Goal: Navigation & Orientation: Find specific page/section

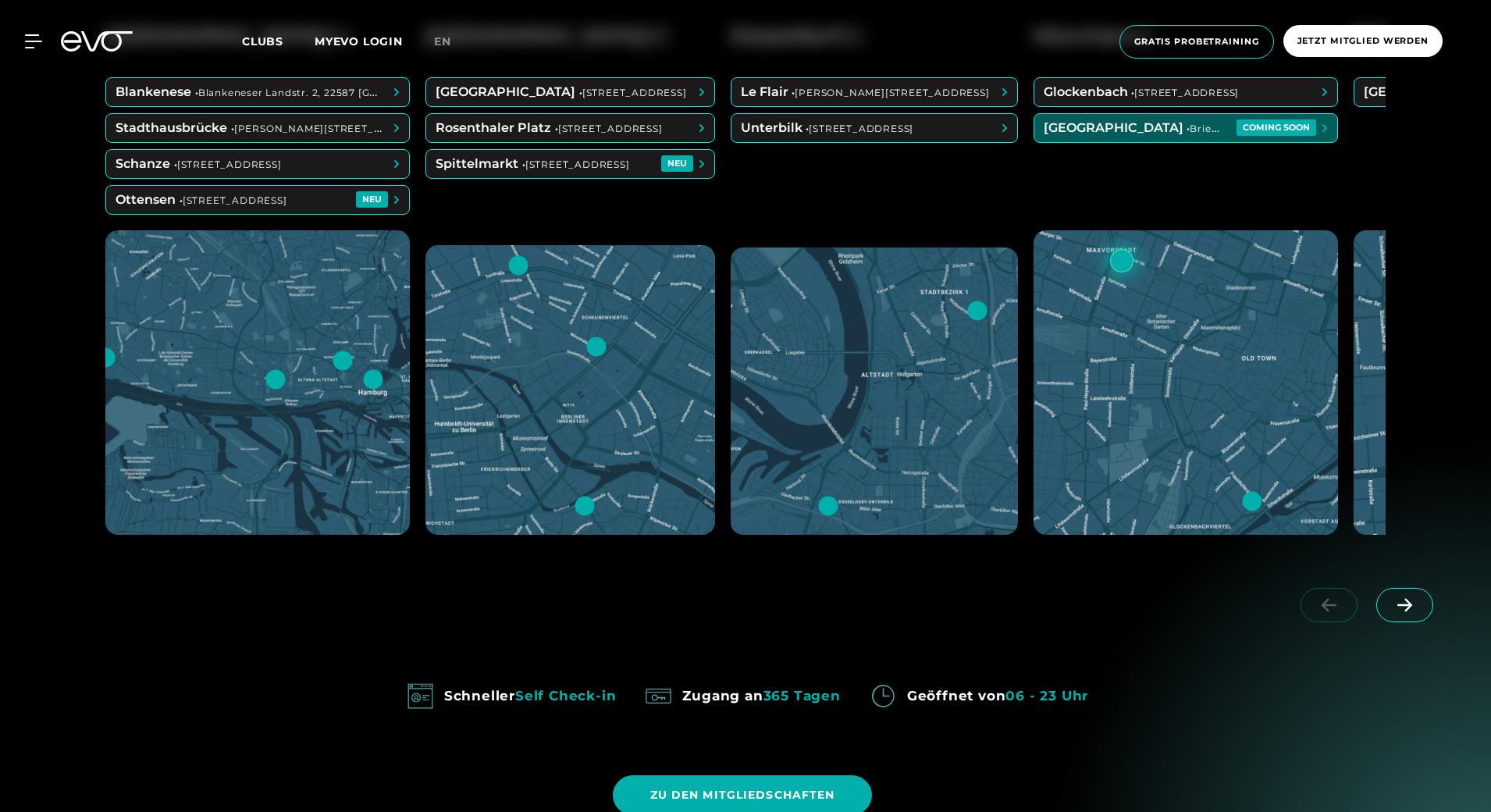
scroll to position [858, 0]
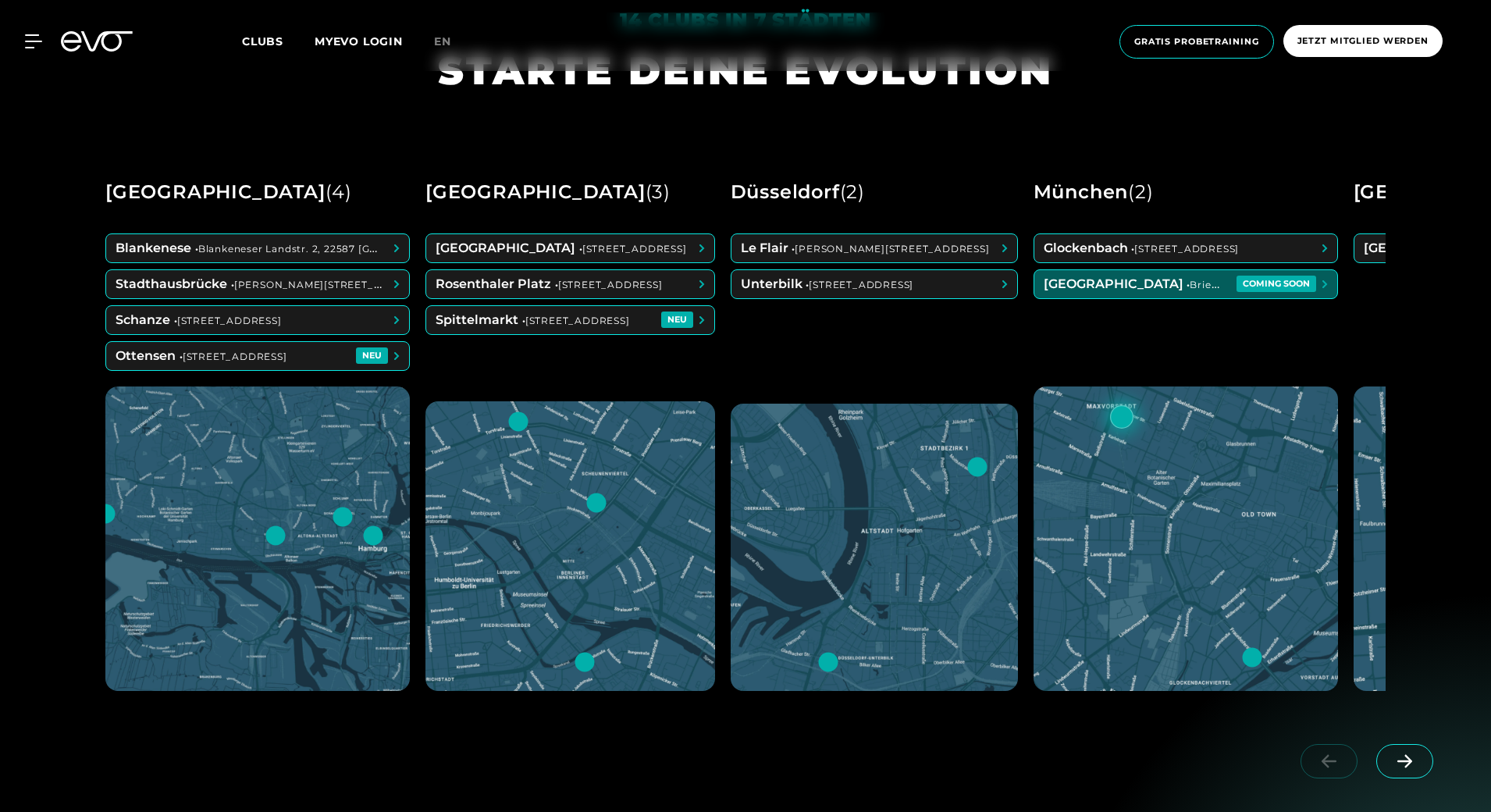
click at [1422, 764] on span at bounding box center [1405, 761] width 57 height 35
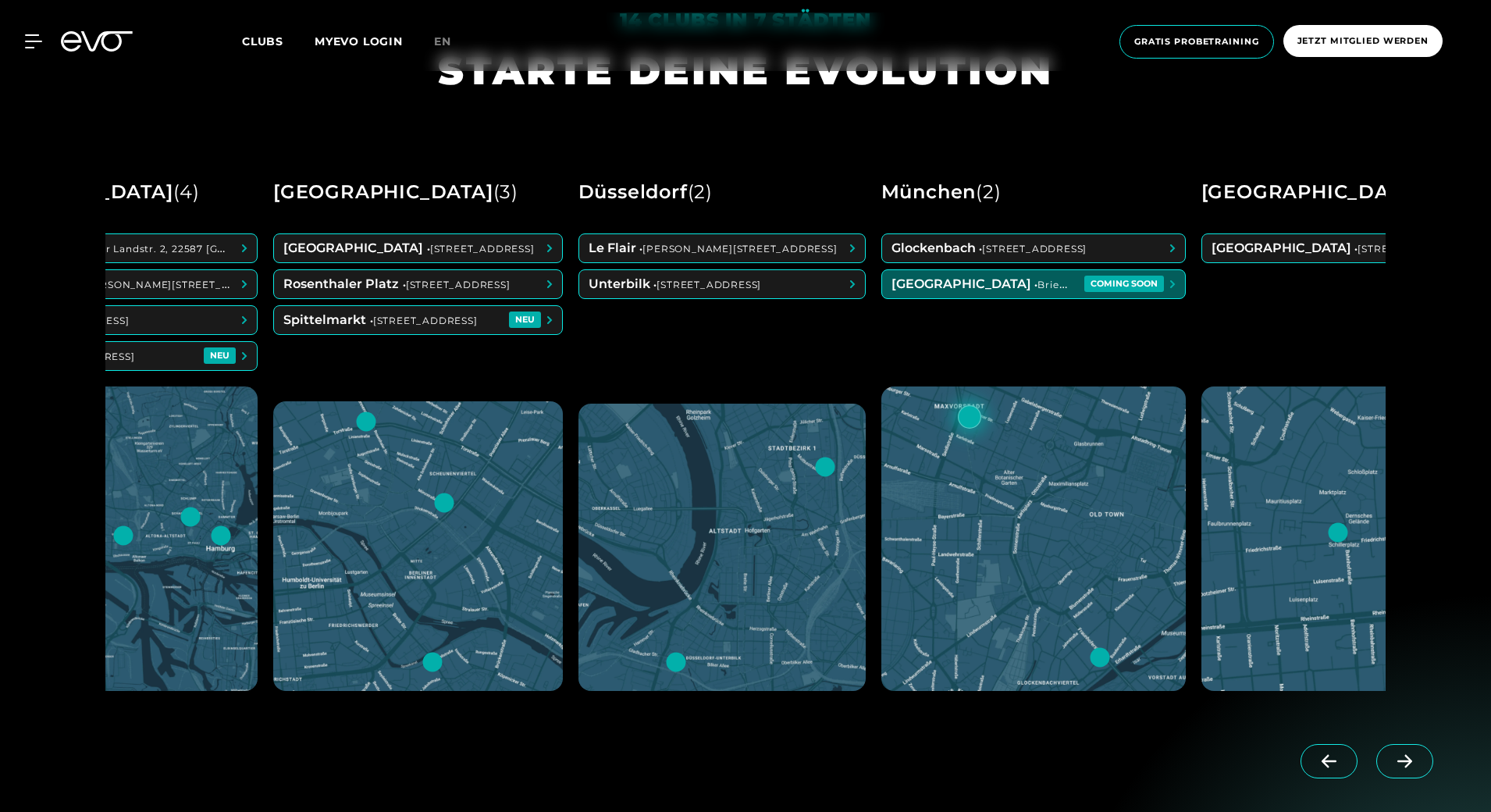
click at [1417, 764] on icon at bounding box center [1405, 761] width 28 height 14
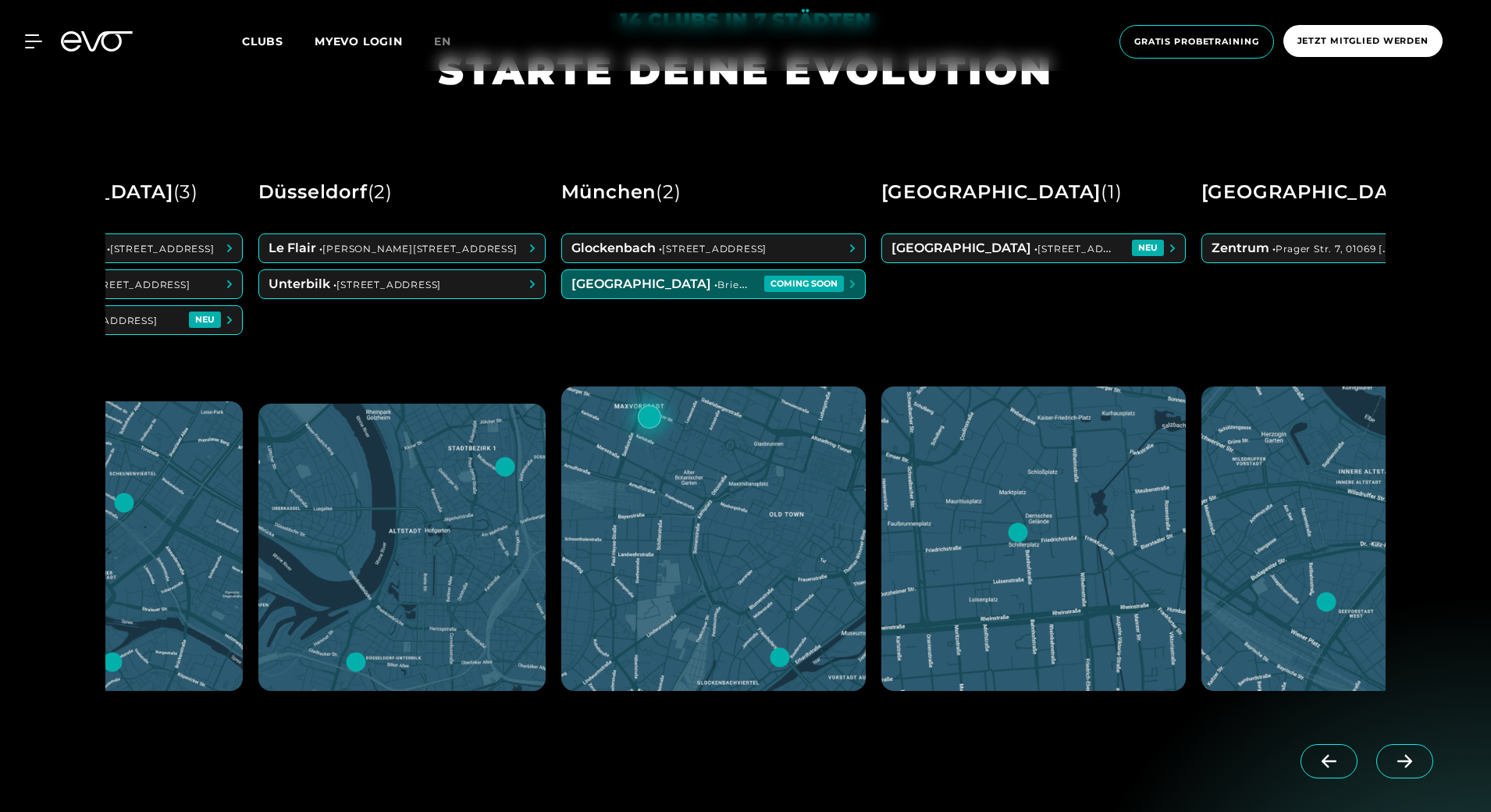
click at [1417, 764] on icon at bounding box center [1405, 761] width 28 height 14
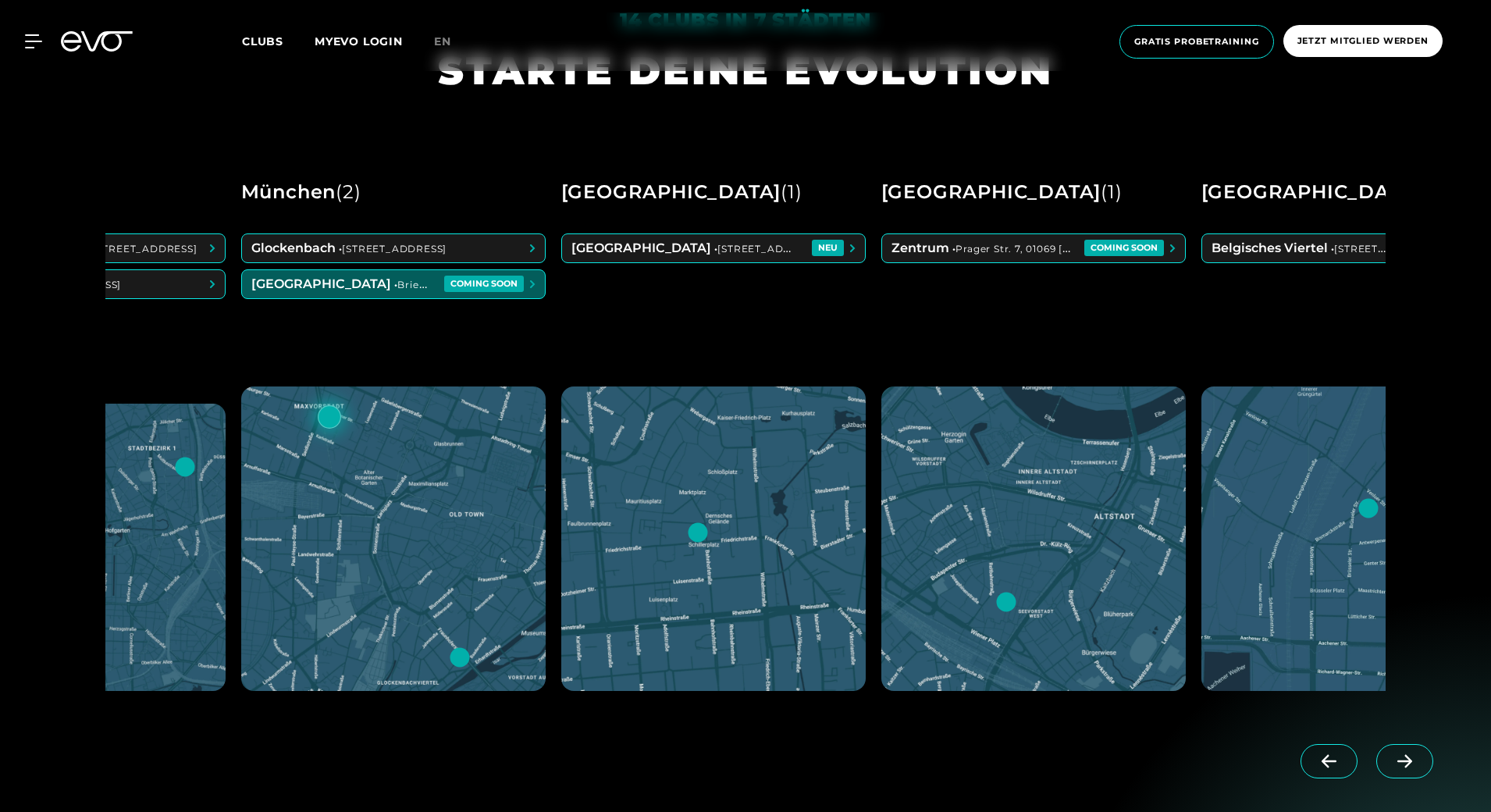
click at [1416, 764] on icon at bounding box center [1405, 761] width 28 height 14
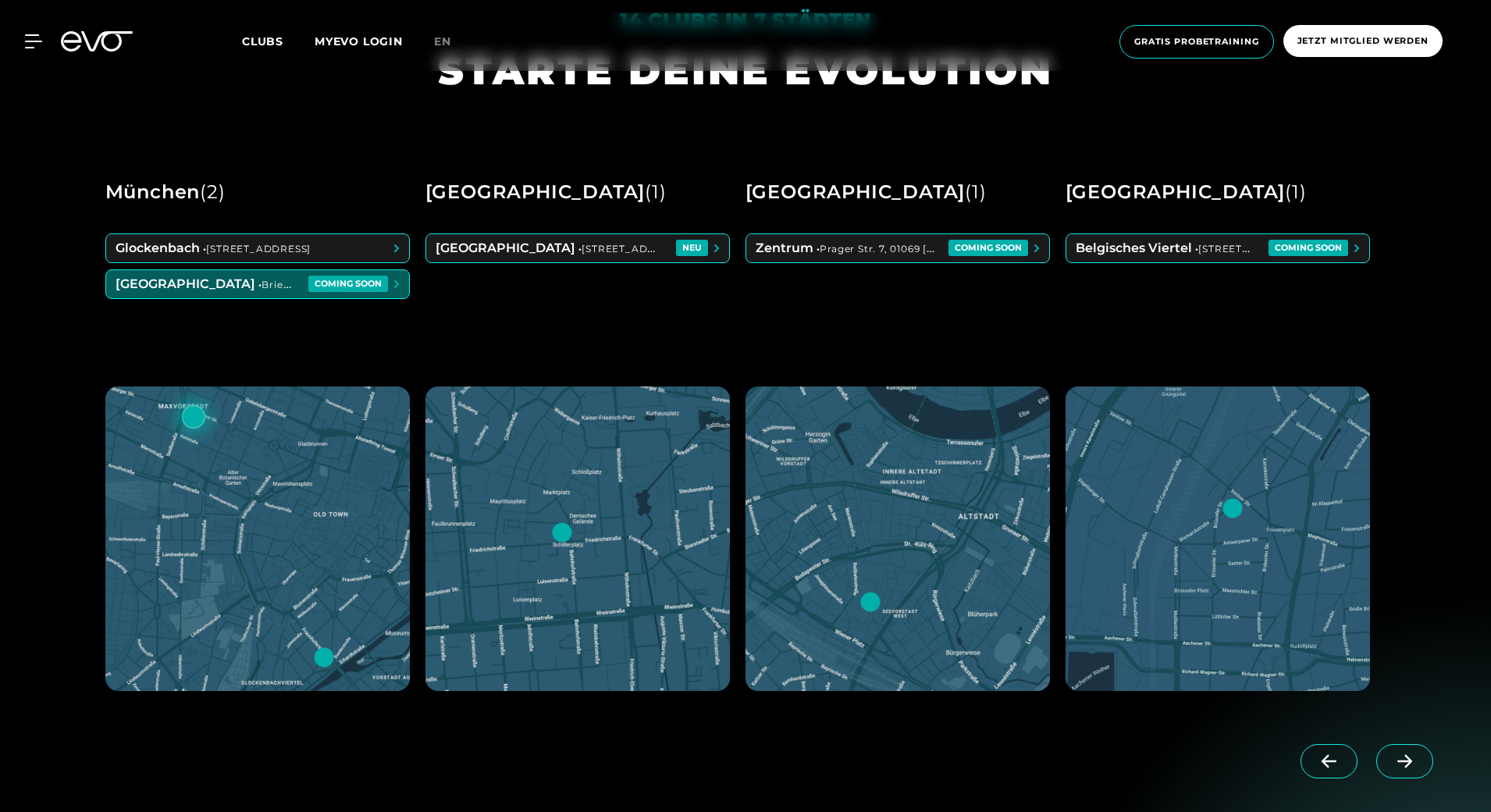
click at [1415, 764] on icon at bounding box center [1405, 761] width 28 height 14
click at [1415, 764] on div at bounding box center [1369, 774] width 217 height 87
click at [1414, 764] on div at bounding box center [1369, 774] width 217 height 87
drag, startPoint x: 1414, startPoint y: 764, endPoint x: 1325, endPoint y: 767, distance: 89.1
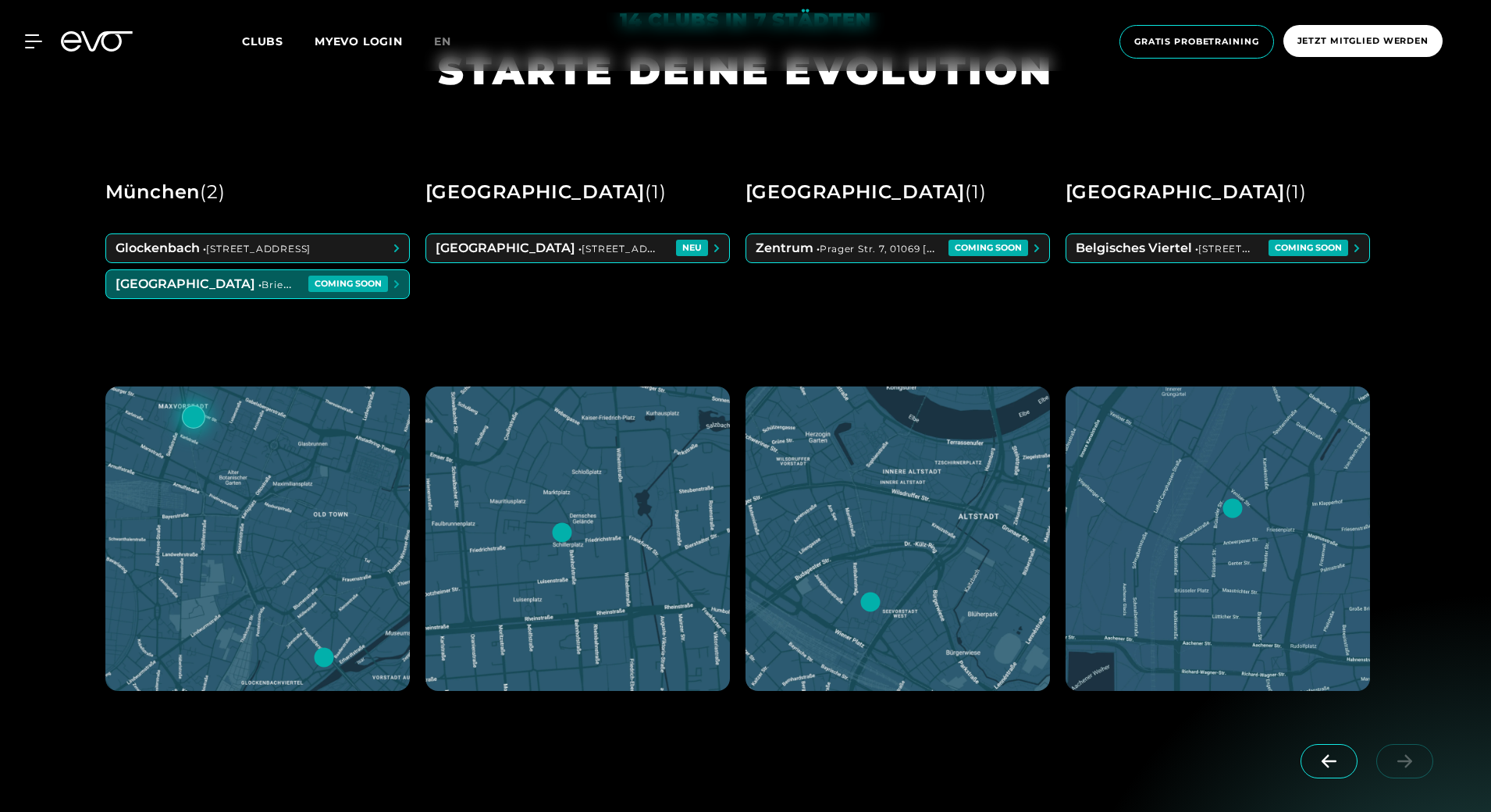
click at [1325, 767] on icon at bounding box center [1329, 761] width 28 height 14
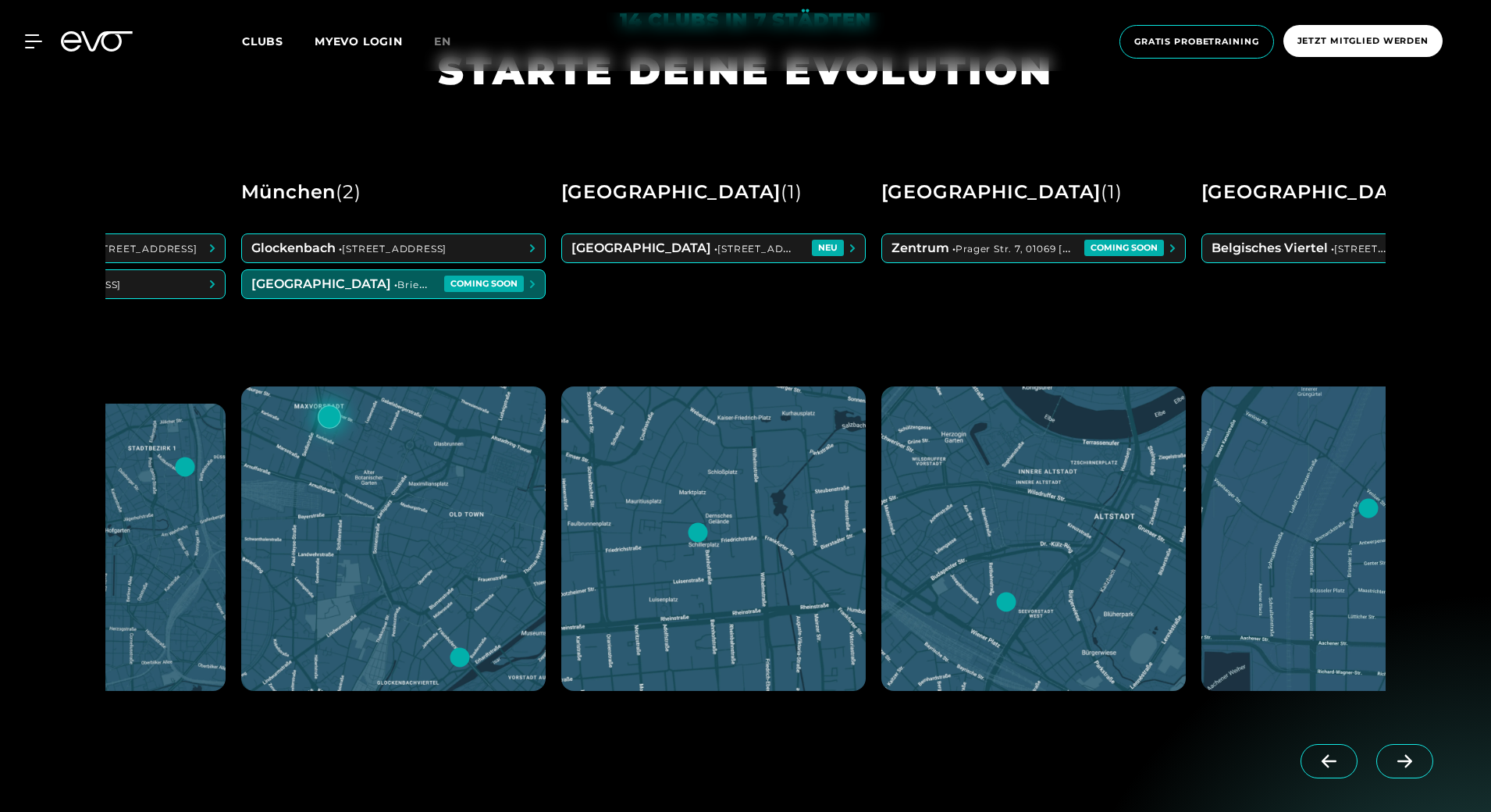
click at [1325, 767] on icon at bounding box center [1329, 761] width 28 height 14
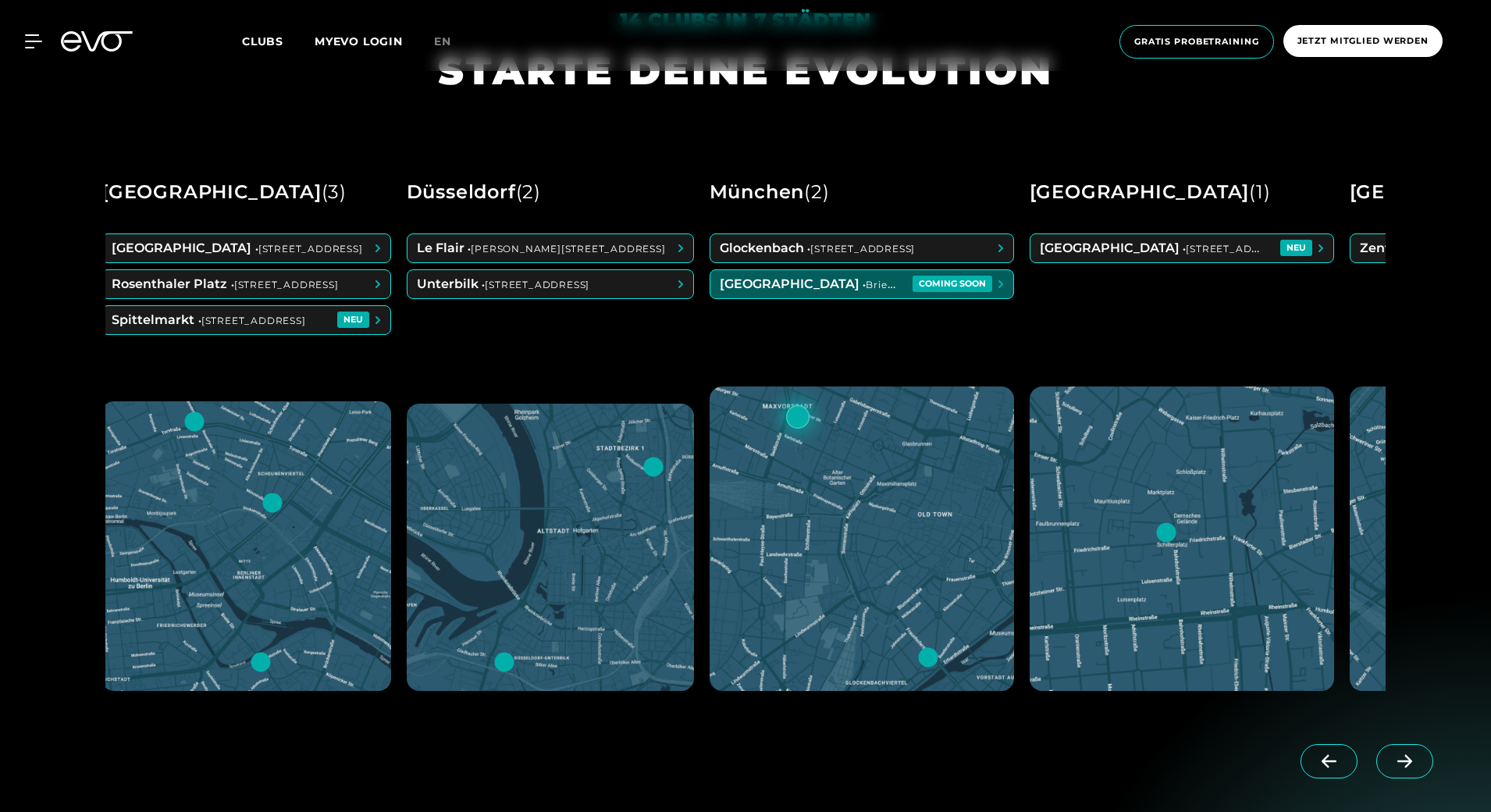
click at [1325, 767] on icon at bounding box center [1329, 761] width 28 height 14
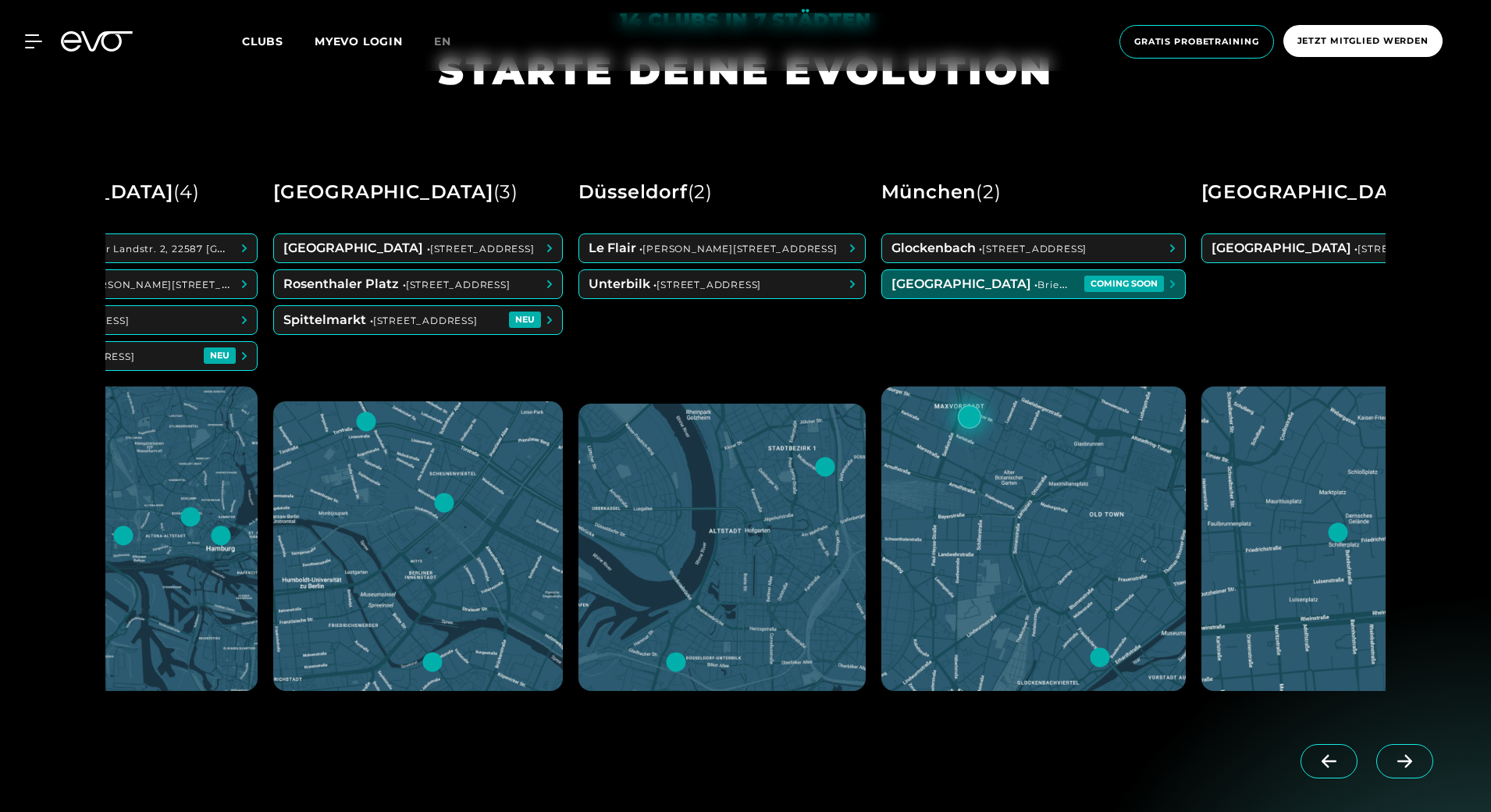
click at [1325, 767] on icon at bounding box center [1329, 761] width 28 height 14
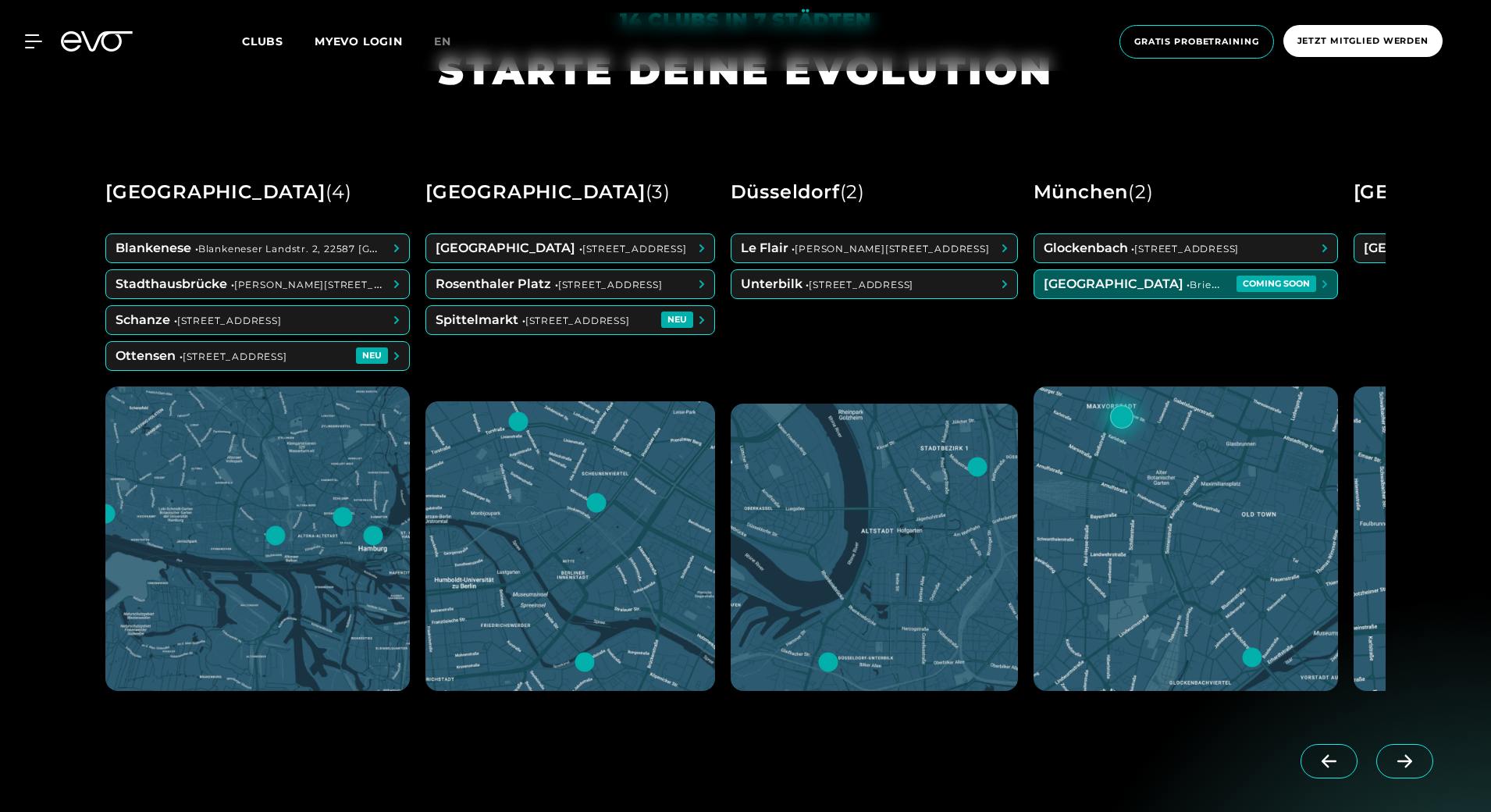
click at [1325, 767] on div at bounding box center [1369, 774] width 217 height 87
click at [1325, 765] on div at bounding box center [1369, 774] width 217 height 87
